Goal: Transaction & Acquisition: Book appointment/travel/reservation

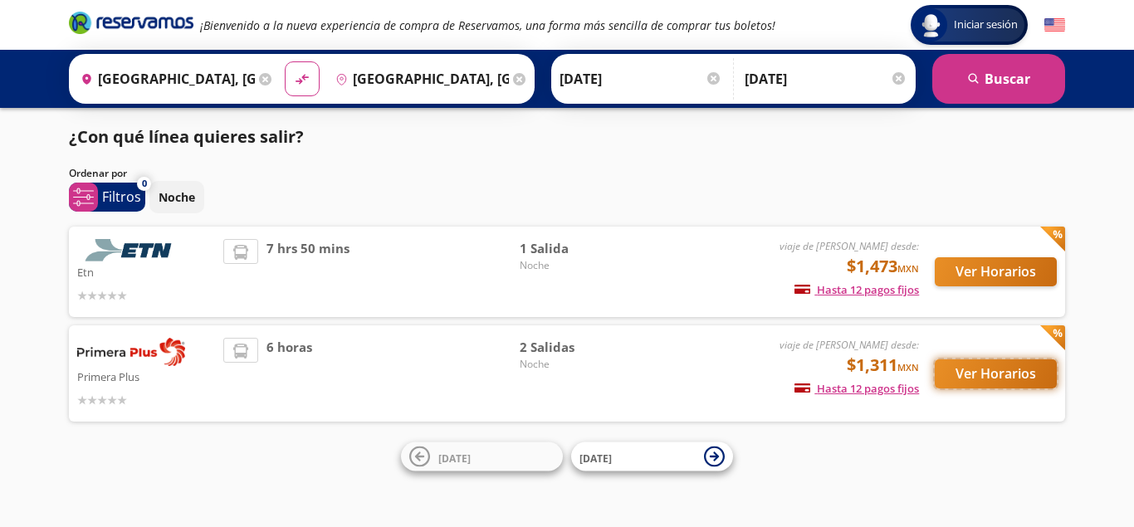
click at [1009, 374] on button "Ver Horarios" at bounding box center [996, 374] width 122 height 29
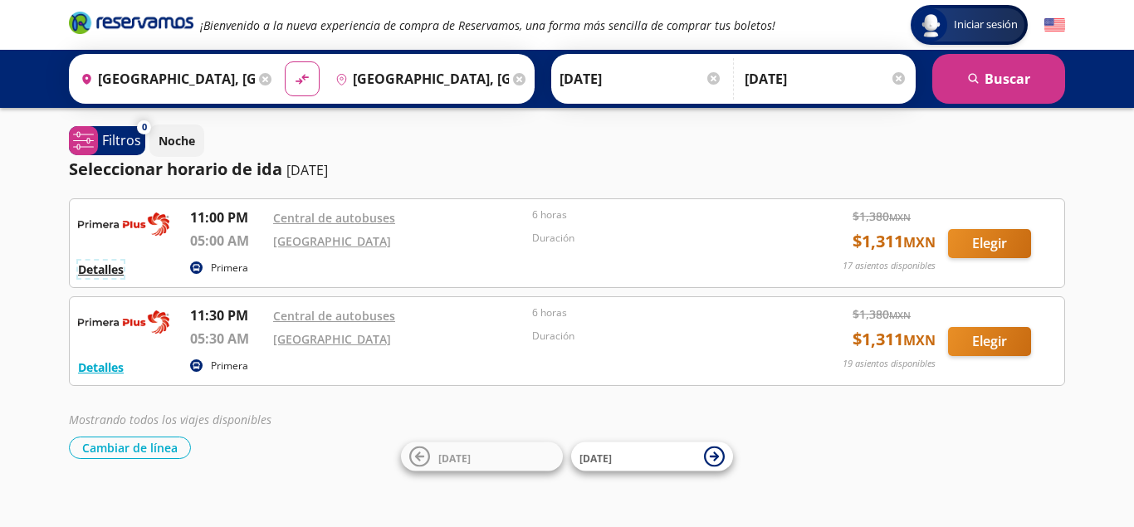
click at [105, 272] on button "Detalles" at bounding box center [101, 269] width 46 height 17
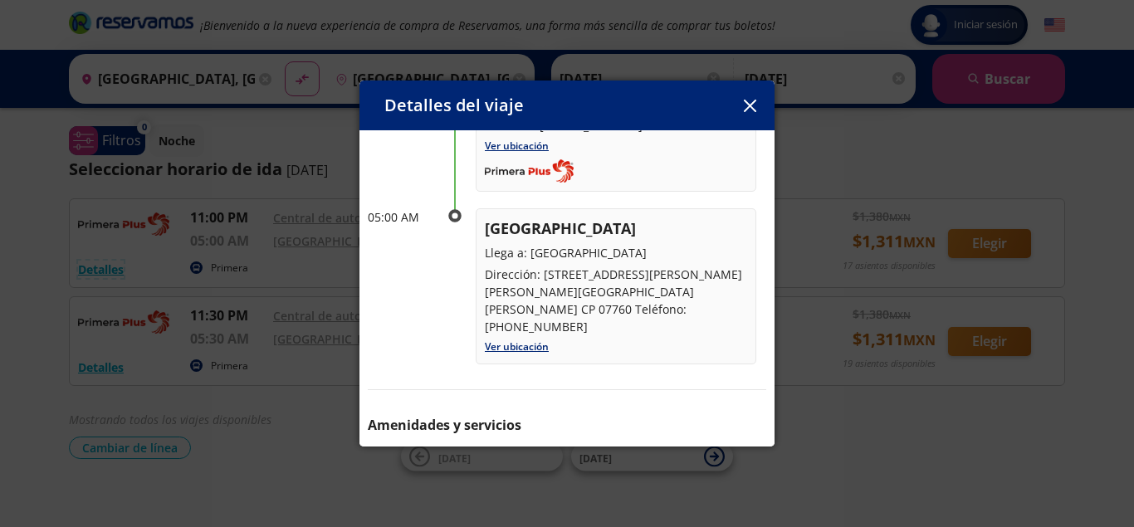
scroll to position [257, 0]
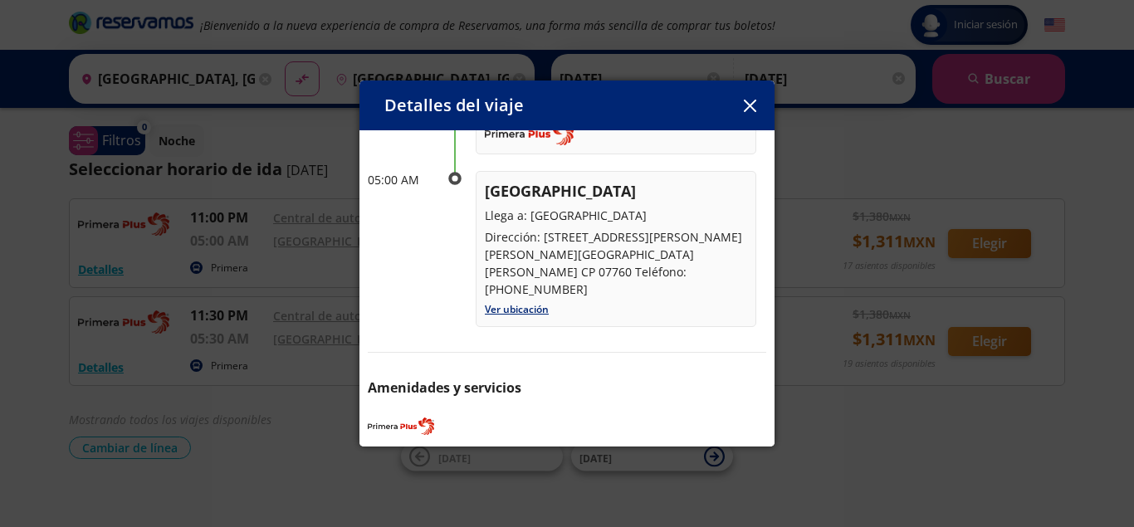
click at [747, 105] on icon "button" at bounding box center [750, 106] width 12 height 12
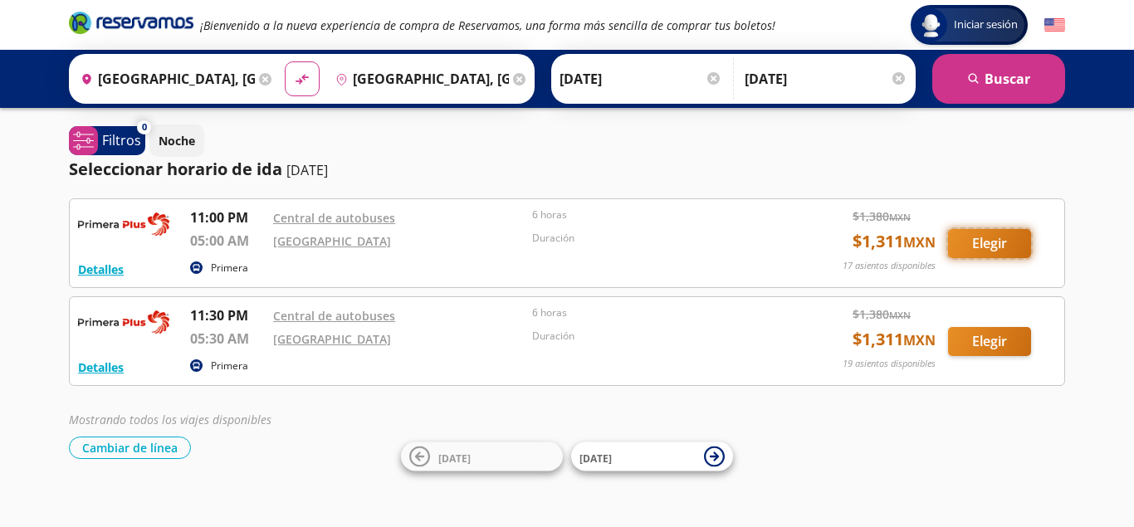
click at [982, 247] on button "Elegir" at bounding box center [989, 243] width 83 height 29
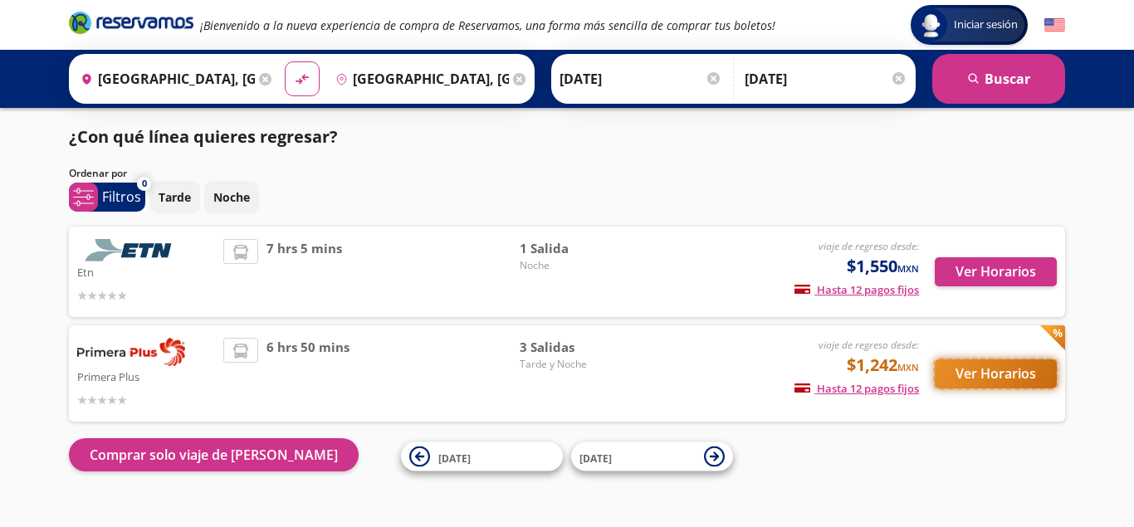
click at [982, 366] on button "Ver Horarios" at bounding box center [996, 374] width 122 height 29
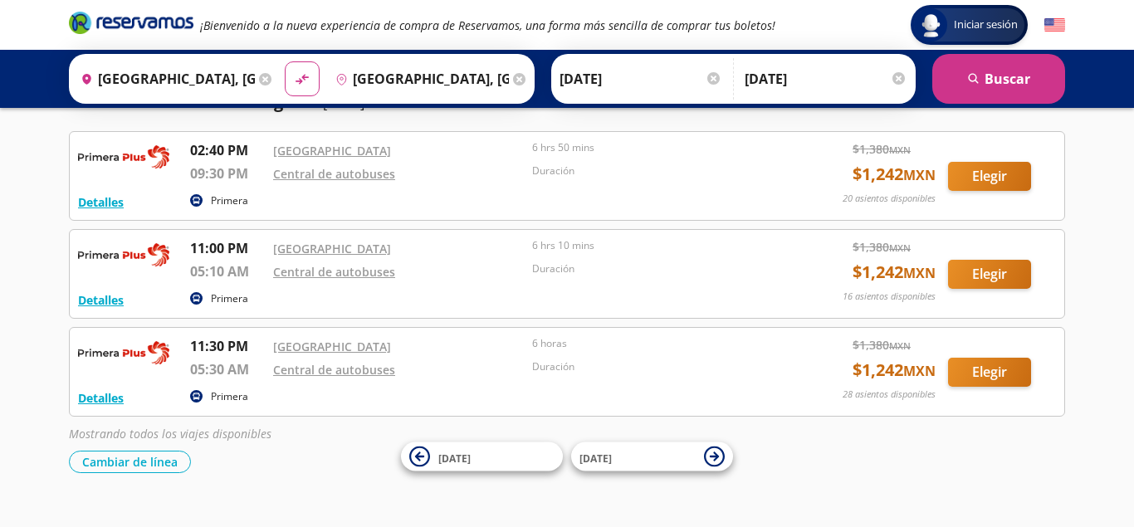
scroll to position [85, 0]
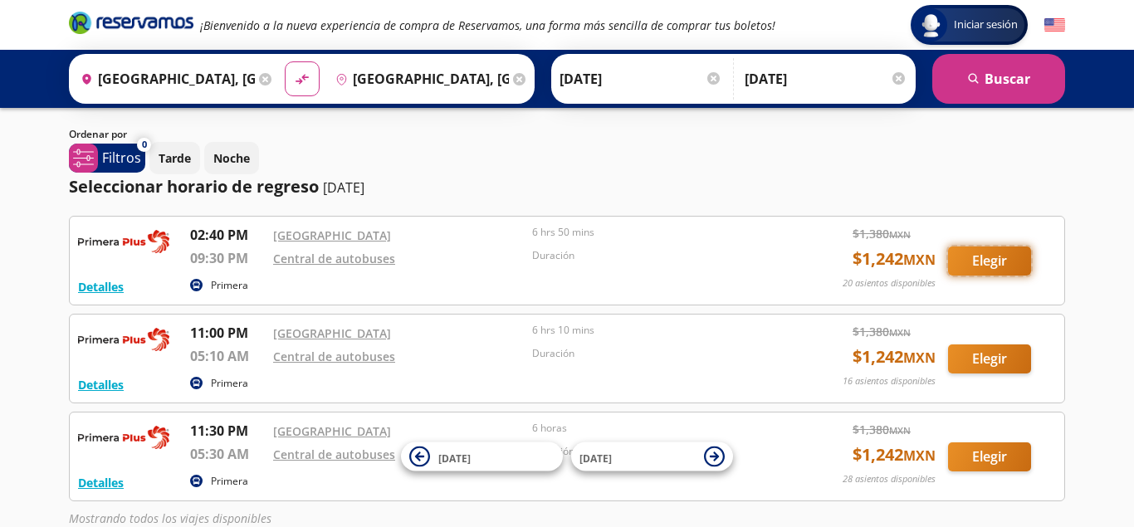
click at [982, 253] on button "Elegir" at bounding box center [989, 261] width 83 height 29
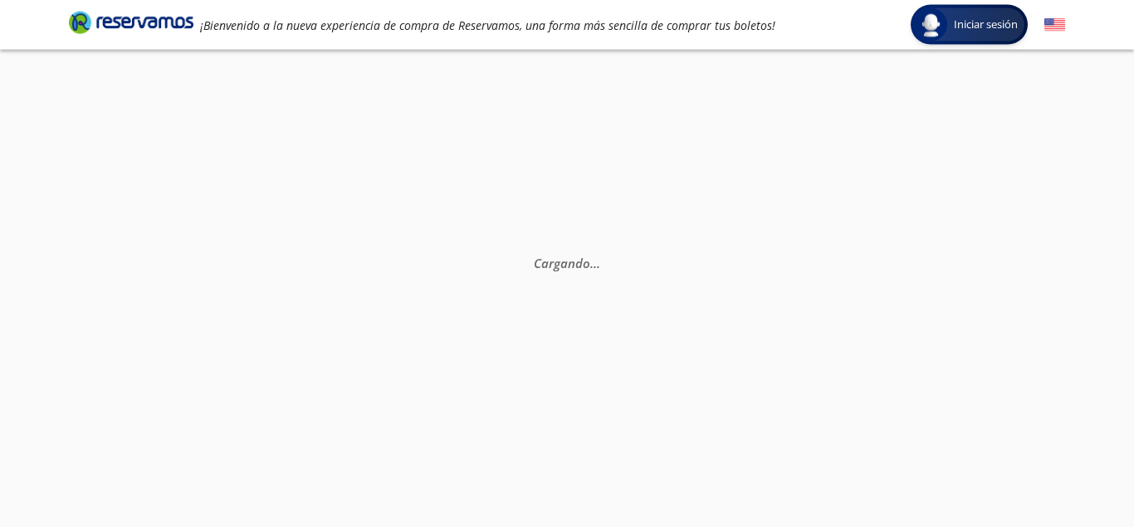
scroll to position [32, 0]
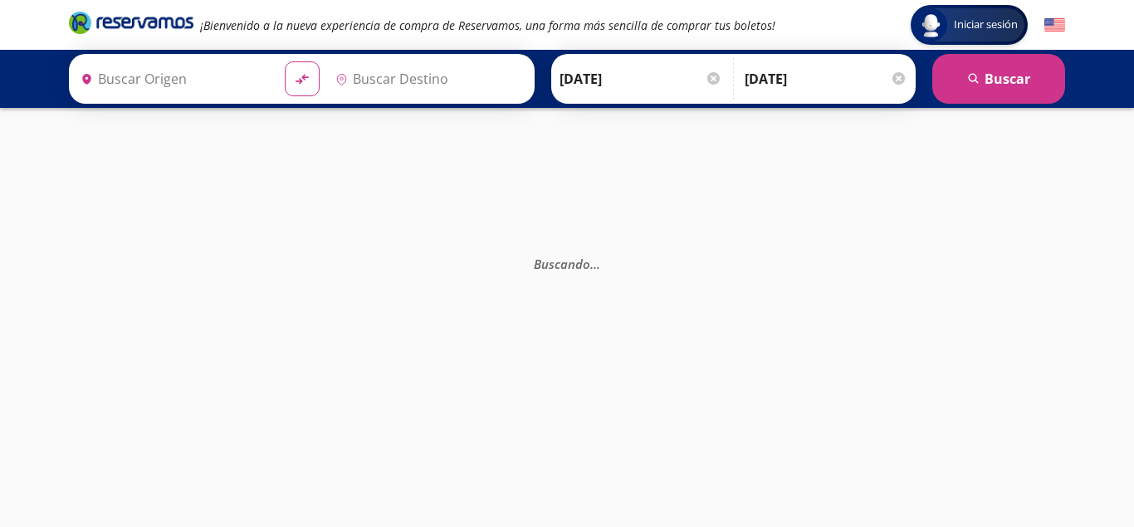
type input "[GEOGRAPHIC_DATA], [GEOGRAPHIC_DATA]"
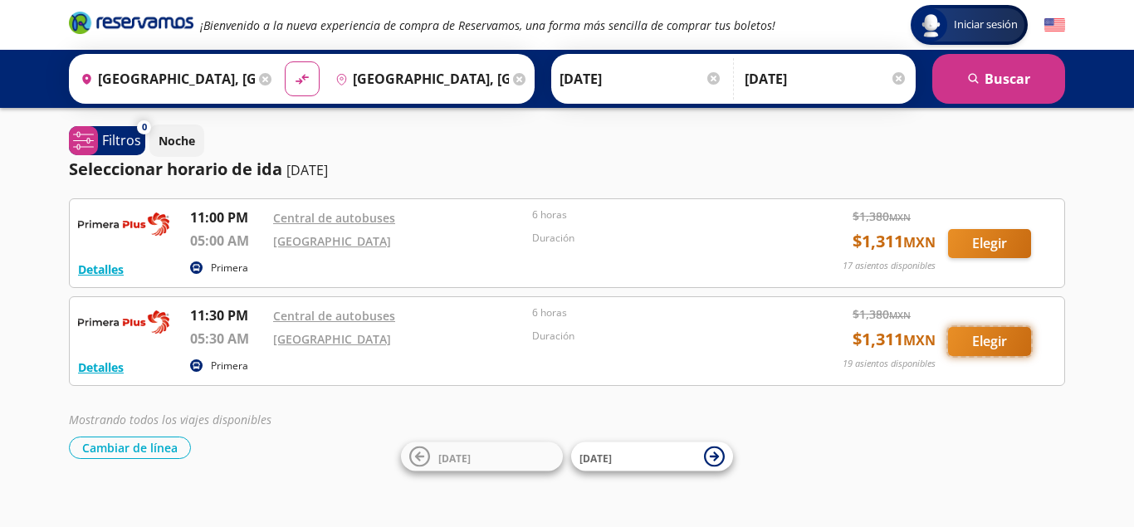
click at [976, 341] on button "Elegir" at bounding box center [989, 341] width 83 height 29
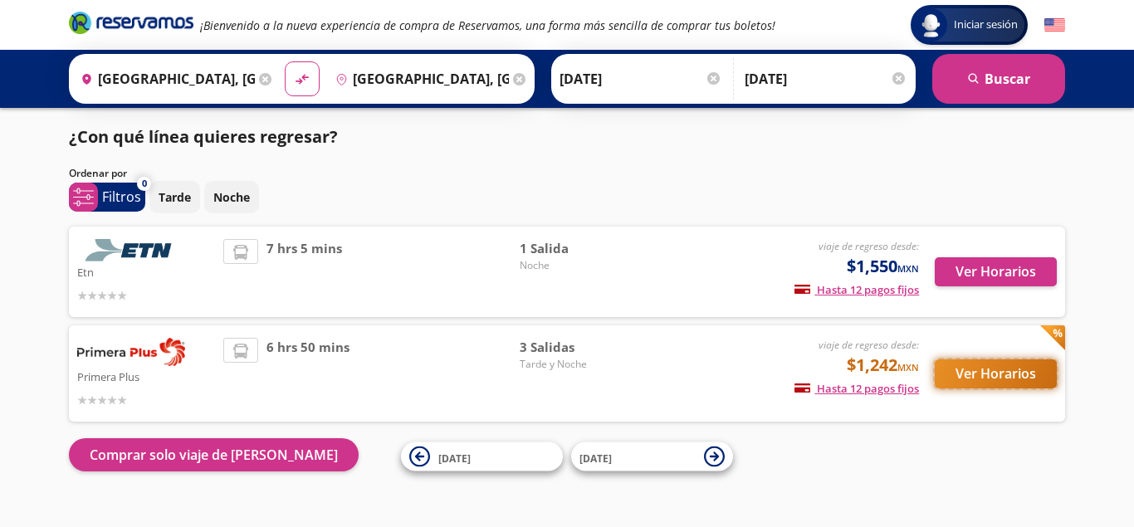
click at [1012, 375] on button "Ver Horarios" at bounding box center [996, 374] width 122 height 29
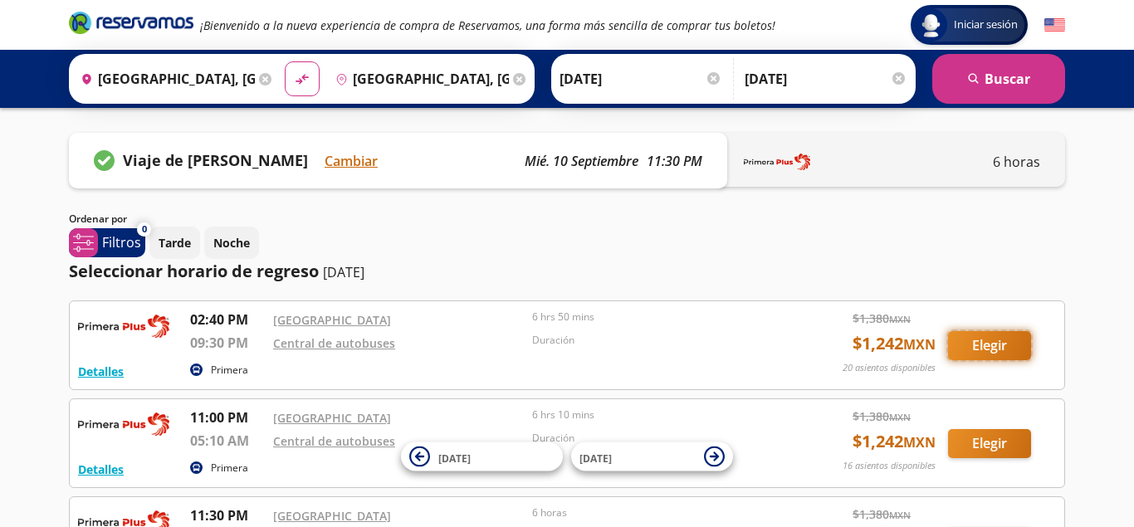
click at [976, 349] on button "Elegir" at bounding box center [989, 345] width 83 height 29
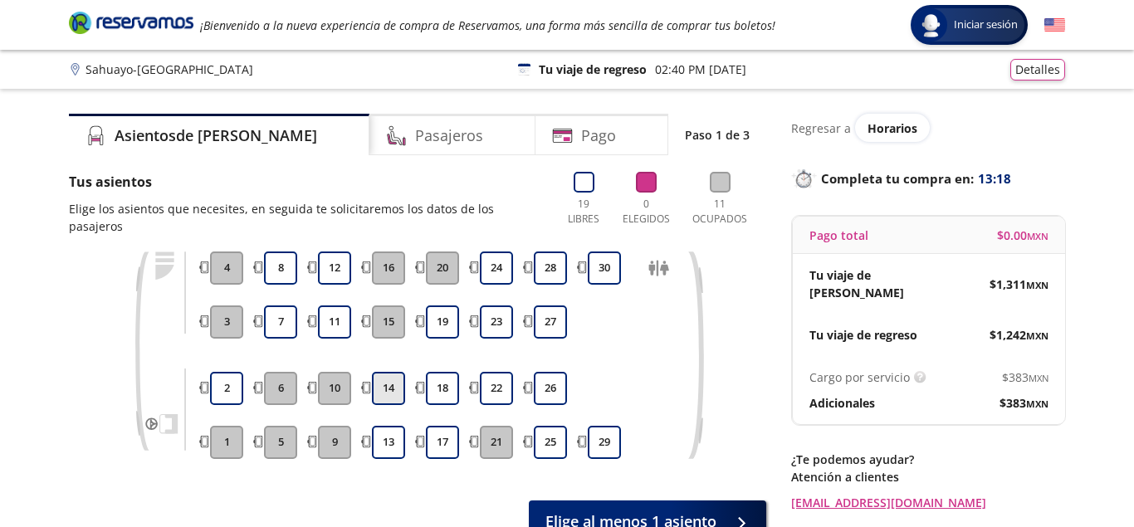
click at [387, 372] on button "14" at bounding box center [388, 388] width 33 height 33
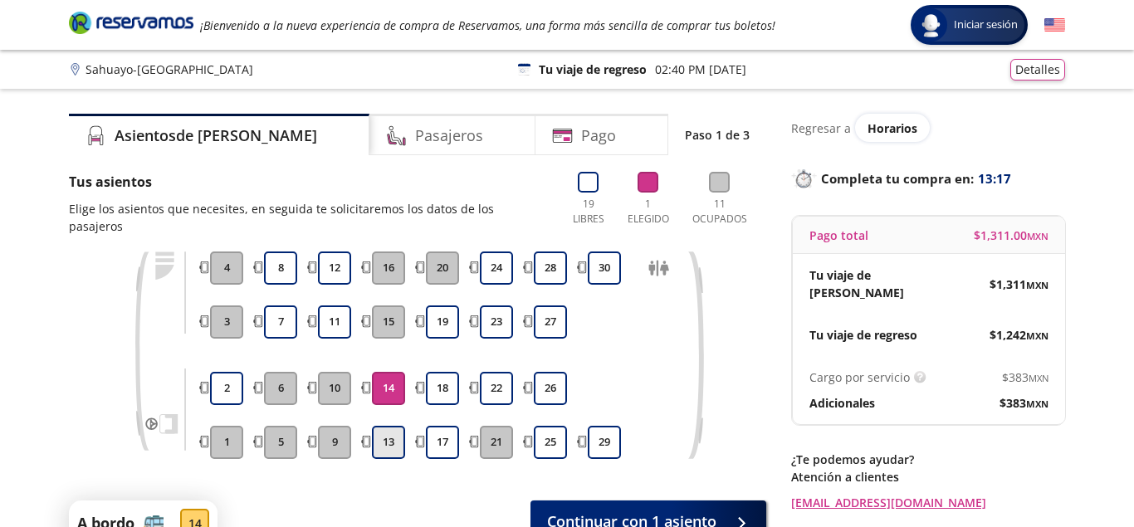
click at [389, 431] on button "13" at bounding box center [388, 442] width 33 height 33
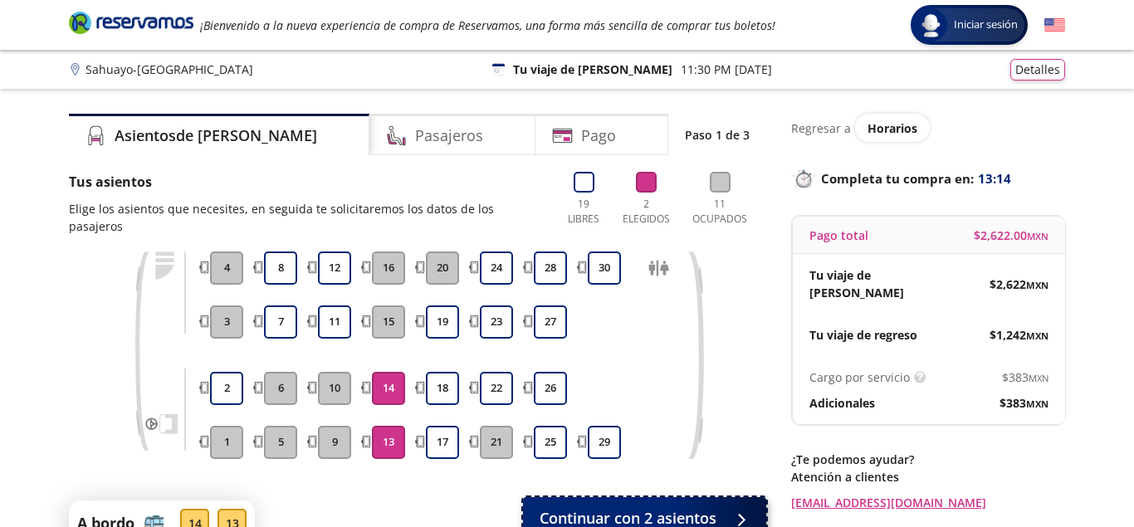
click at [661, 507] on span "Continuar con 2 asientos" at bounding box center [628, 518] width 177 height 22
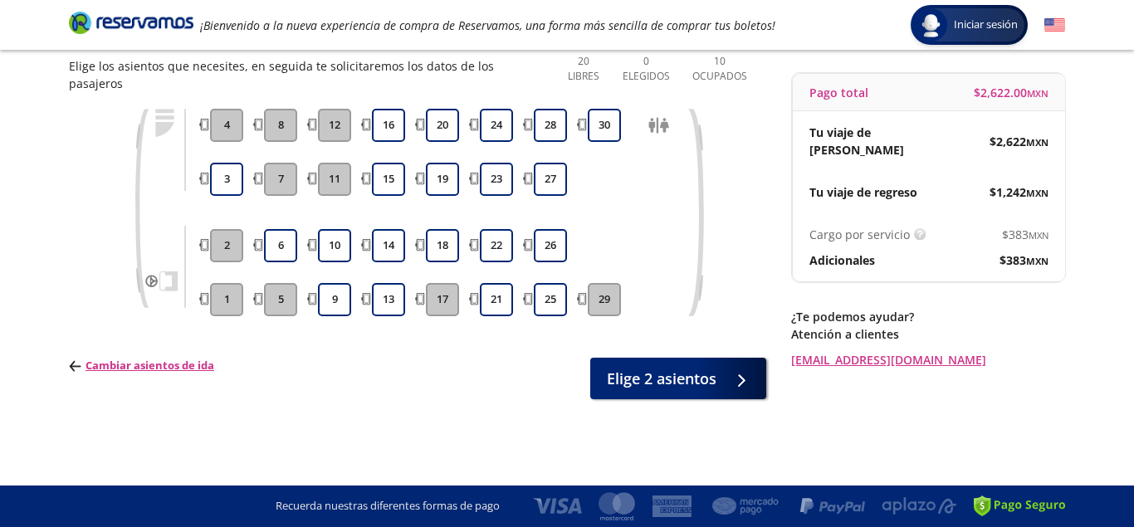
scroll to position [31, 0]
